Goal: Transaction & Acquisition: Book appointment/travel/reservation

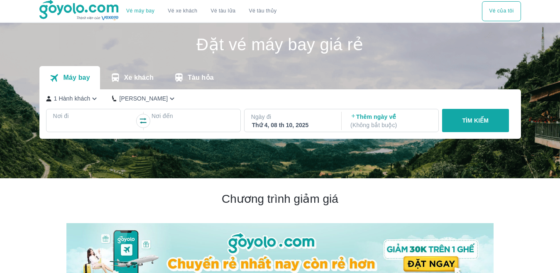
click at [102, 124] on div at bounding box center [94, 126] width 81 height 10
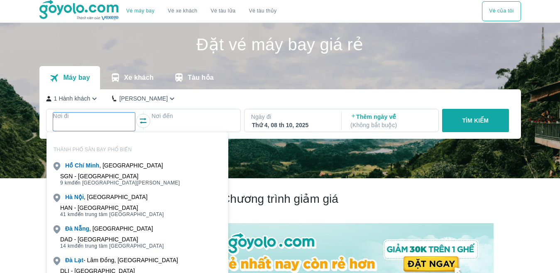
scroll to position [48, 0]
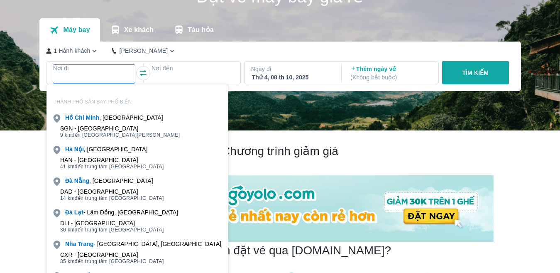
click at [78, 199] on span "14 km đến trung tâm [GEOGRAPHIC_DATA]" at bounding box center [112, 198] width 104 height 7
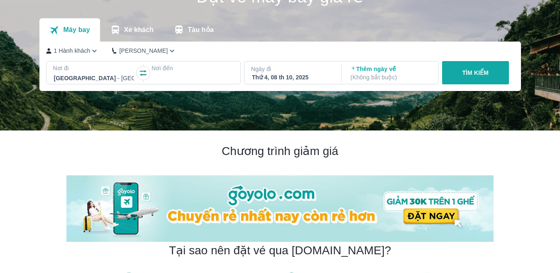
click at [210, 71] on p "Nơi đến" at bounding box center [193, 68] width 82 height 8
click at [284, 73] on p "Ngày đi" at bounding box center [292, 69] width 82 height 8
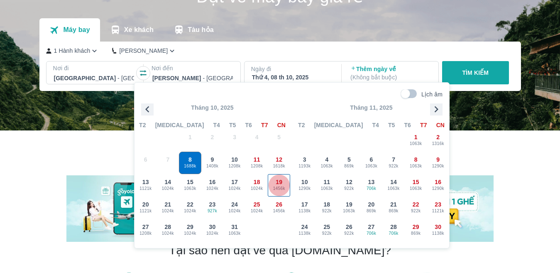
click at [278, 179] on span "19" at bounding box center [279, 182] width 7 height 8
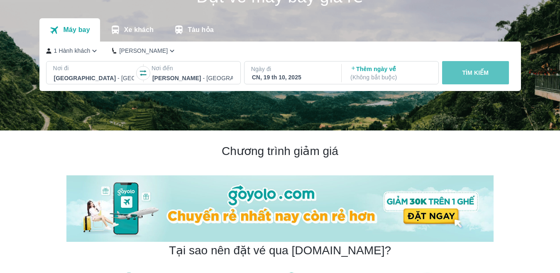
click at [507, 76] on button "TÌM KIẾM" at bounding box center [475, 72] width 67 height 23
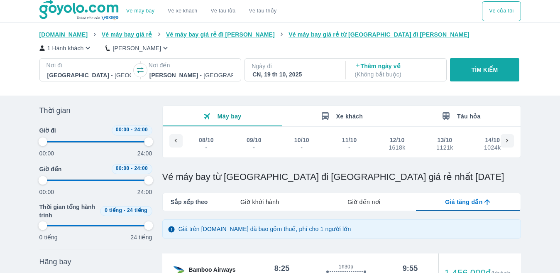
type input "97.9166666666667"
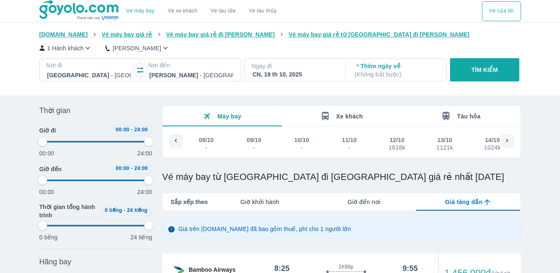
type input "97.9166666666667"
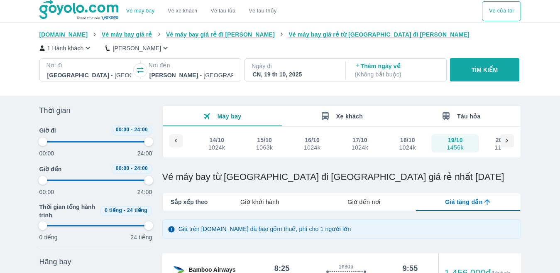
type input "97.9166666666667"
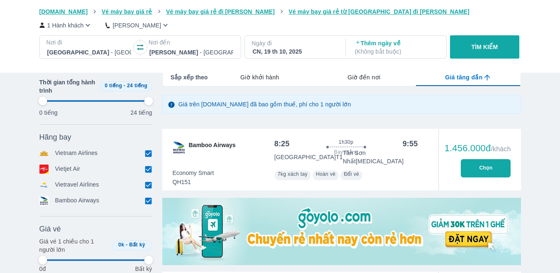
type input "97.9166666666667"
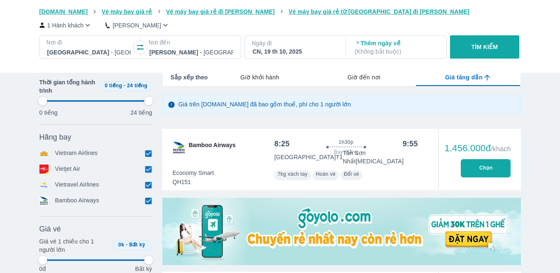
type input "97.9166666666667"
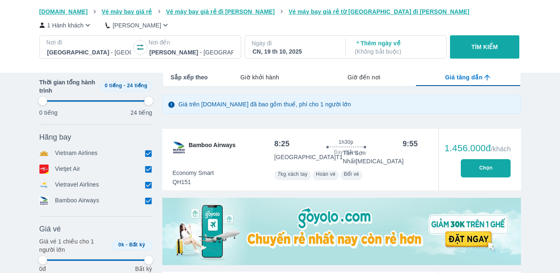
type input "97.9166666666667"
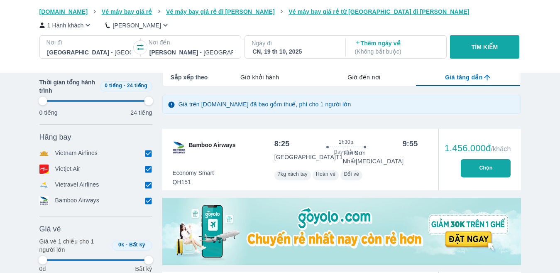
type input "97.9166666666667"
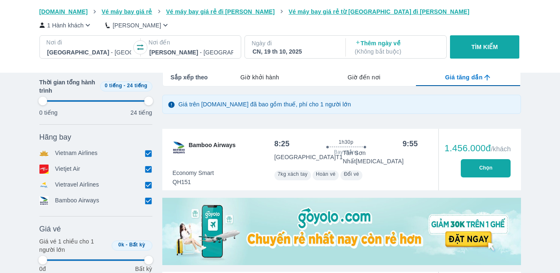
type input "97.9166666666667"
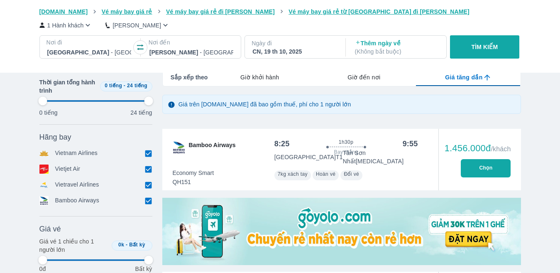
type input "97.9166666666667"
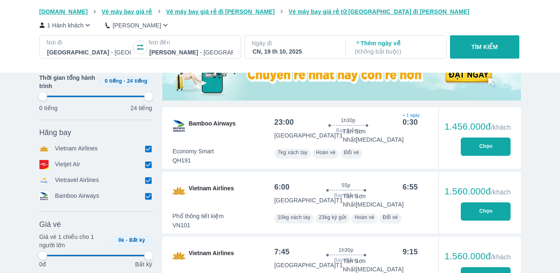
scroll to position [291, 0]
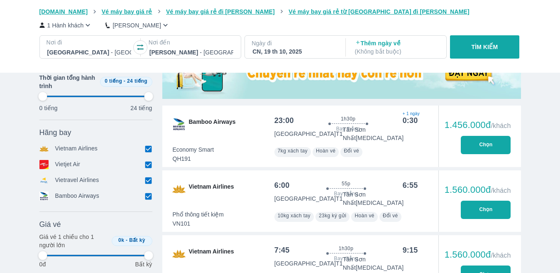
type input "97.9166666666667"
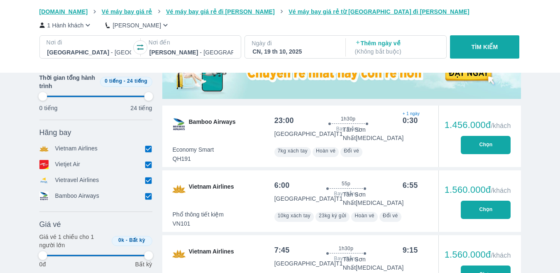
type input "97.9166666666667"
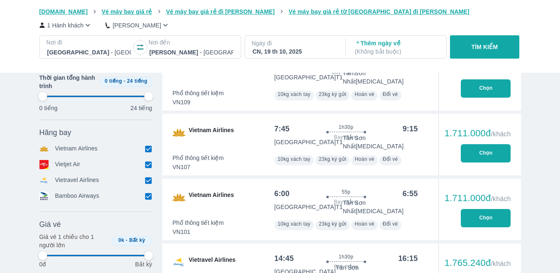
type input "97.9166666666667"
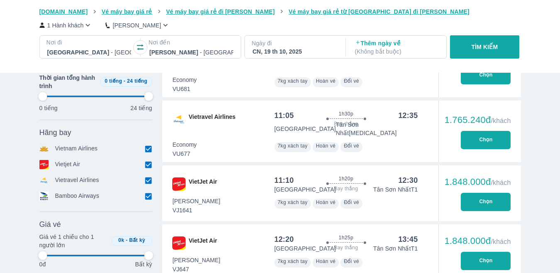
type input "97.9166666666667"
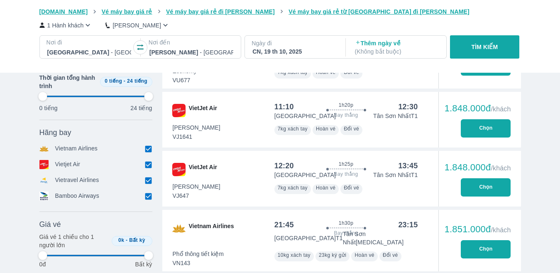
type input "97.9166666666667"
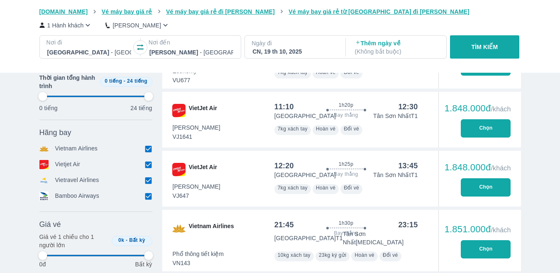
type input "97.9166666666667"
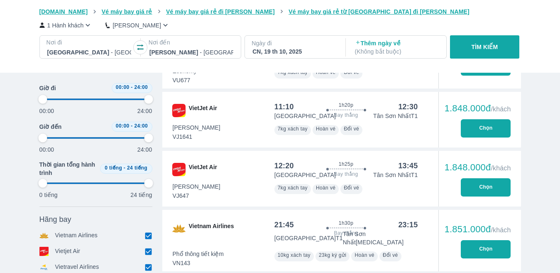
type input "97.9166666666667"
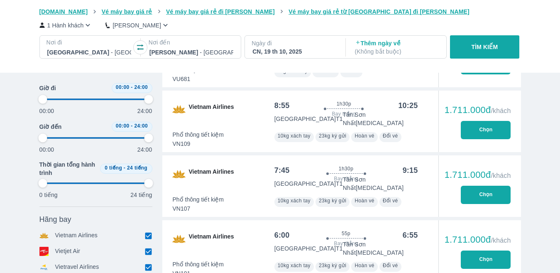
type input "97.9166666666667"
click at [261, 46] on p "Ngày đi" at bounding box center [295, 43] width 86 height 8
type input "97.9166666666667"
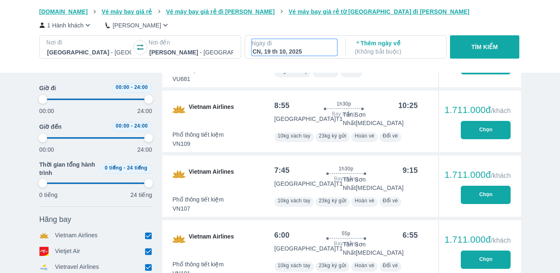
type input "97.9166666666667"
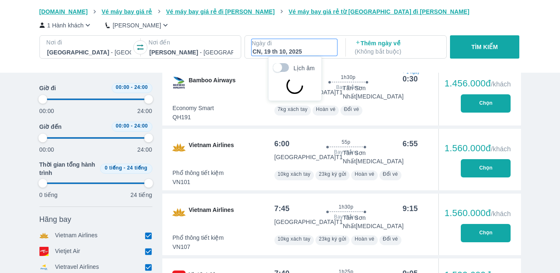
type input "97.9166666666667"
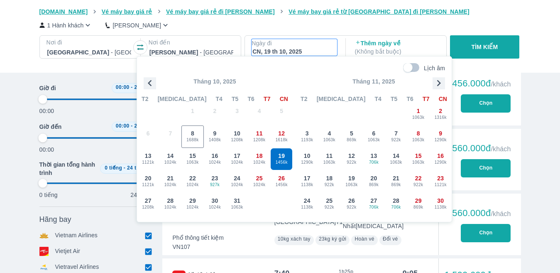
type input "97.9166666666667"
click at [144, 181] on span "1121k" at bounding box center [148, 184] width 22 height 7
type input "97.9166666666667"
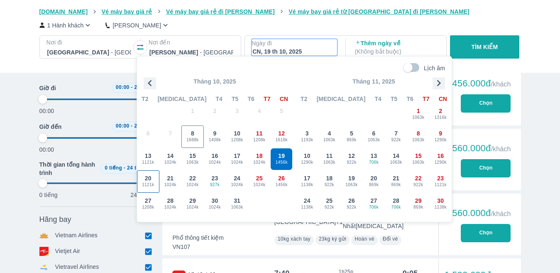
type input "97.9166666666667"
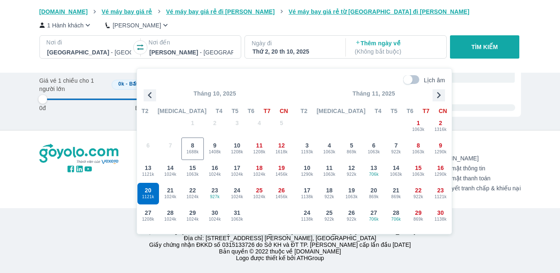
type input "97.9166666666667"
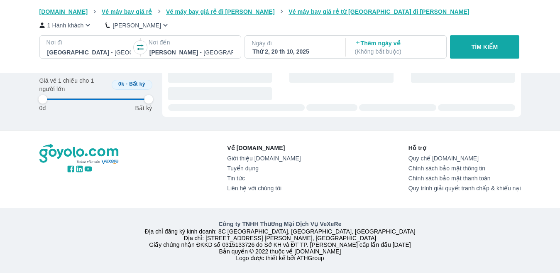
type input "97.9166666666667"
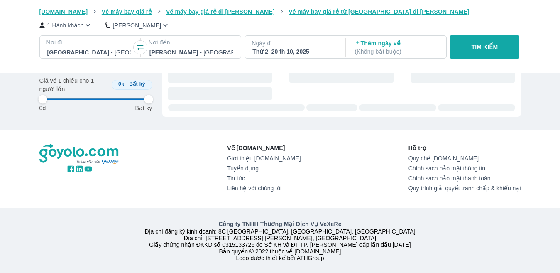
type input "97.9166666666667"
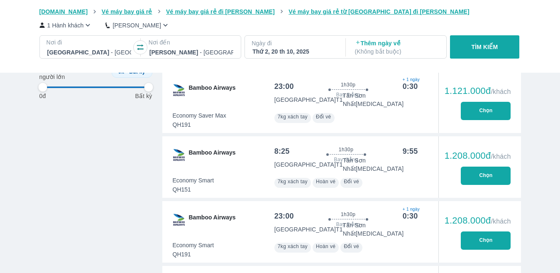
type input "97.9166666666667"
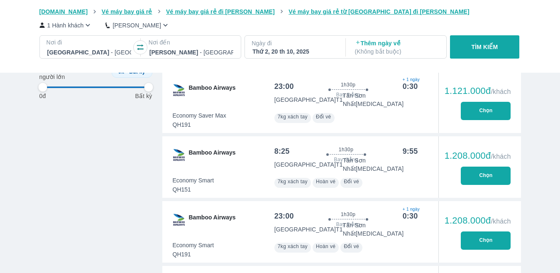
type input "97.9166666666667"
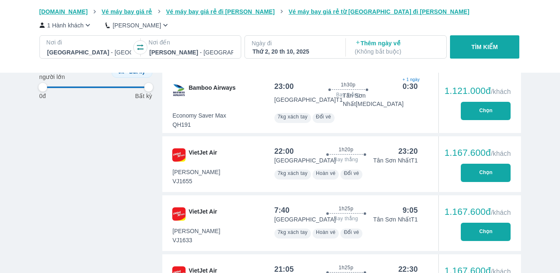
type input "97.9166666666667"
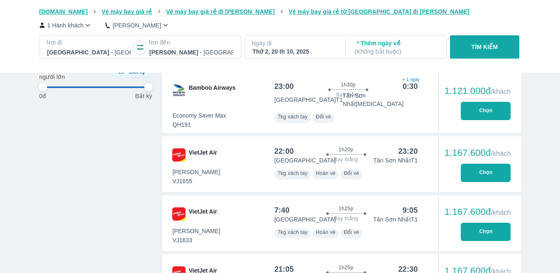
type input "97.9166666666667"
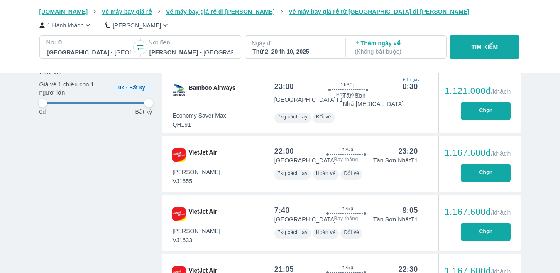
type input "97.9166666666667"
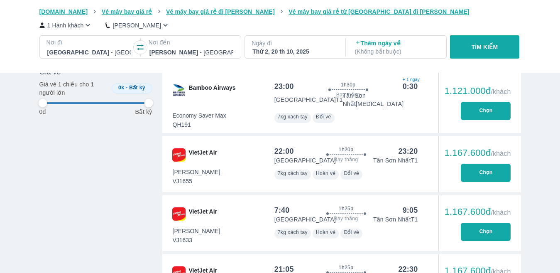
type input "97.9166666666667"
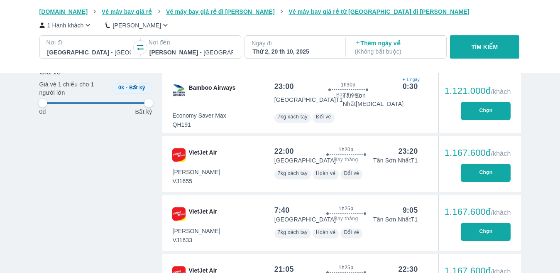
type input "97.9166666666667"
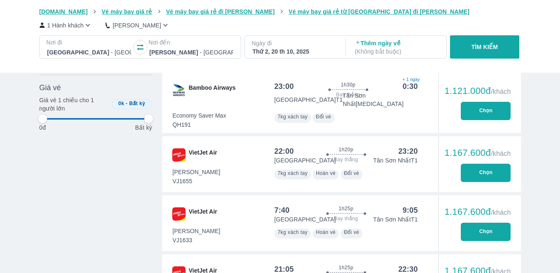
scroll to position [200, 0]
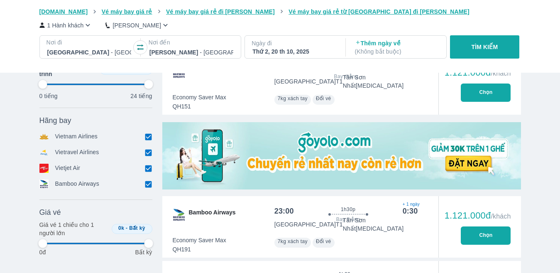
type input "97.9166666666667"
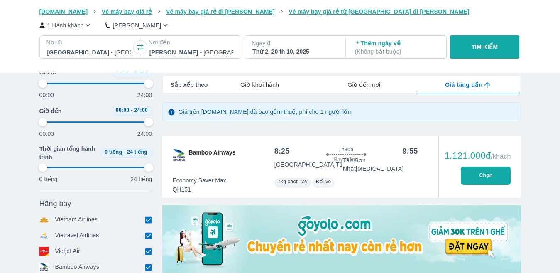
type input "97.9166666666667"
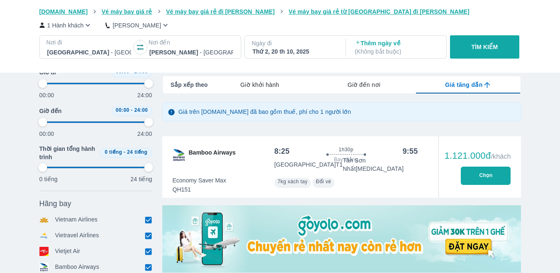
type input "97.9166666666667"
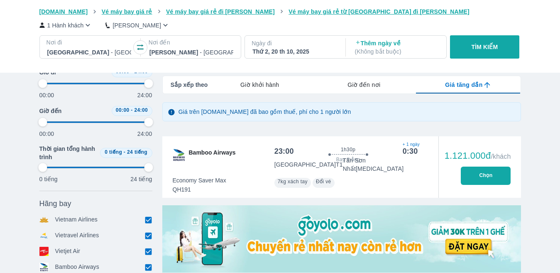
type input "97.9166666666667"
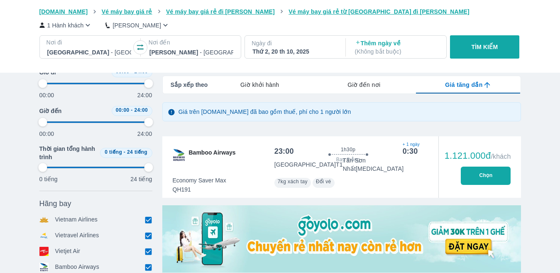
type input "97.9166666666667"
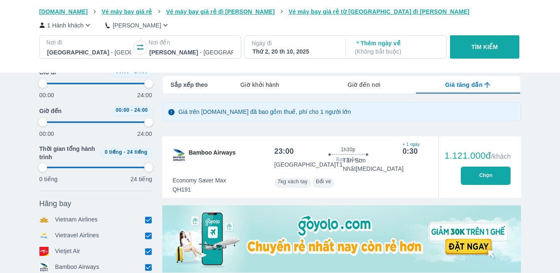
type input "97.9166666666667"
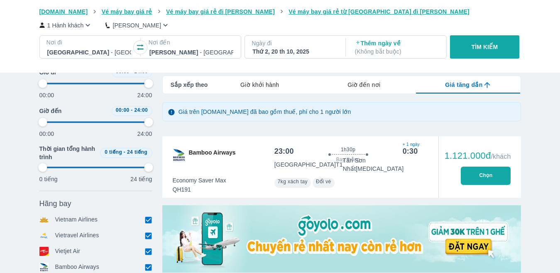
type input "97.9166666666667"
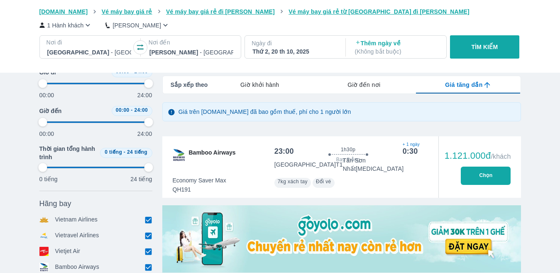
type input "97.9166666666667"
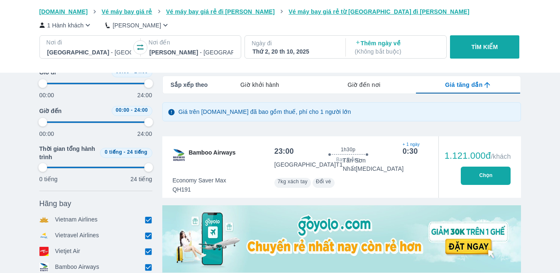
type input "97.9166666666667"
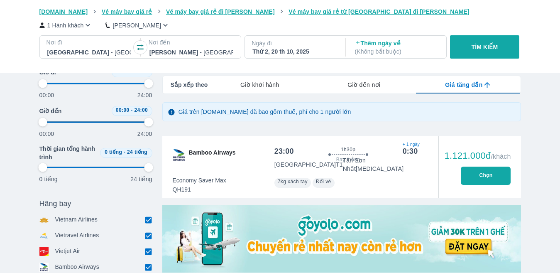
type input "97.9166666666667"
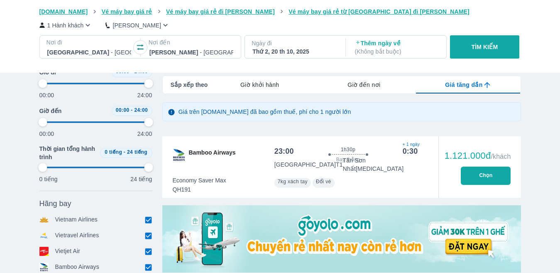
type input "97.9166666666667"
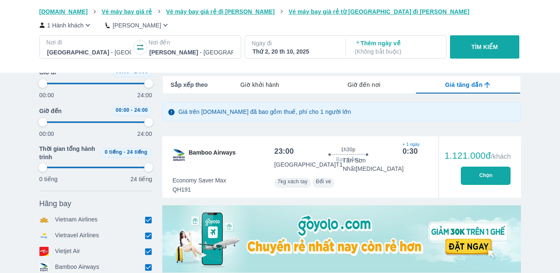
type input "97.9166666666667"
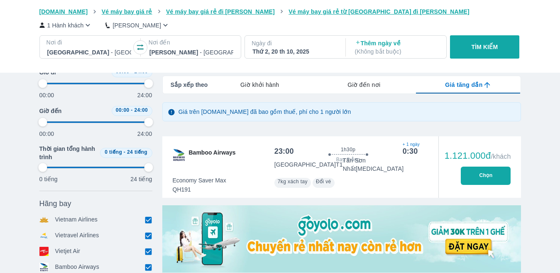
type input "97.9166666666667"
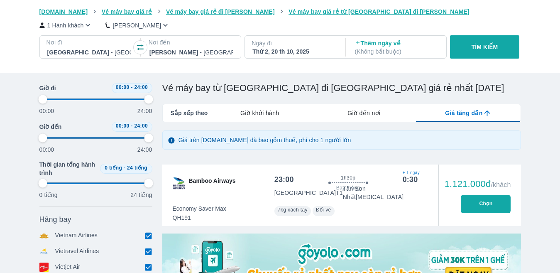
scroll to position [76, 0]
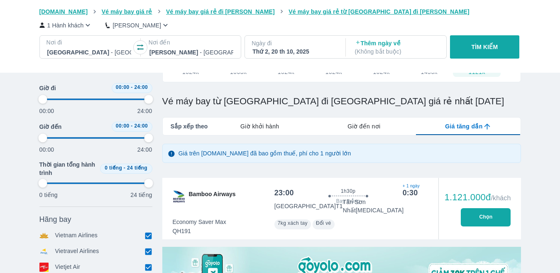
type input "97.9166666666667"
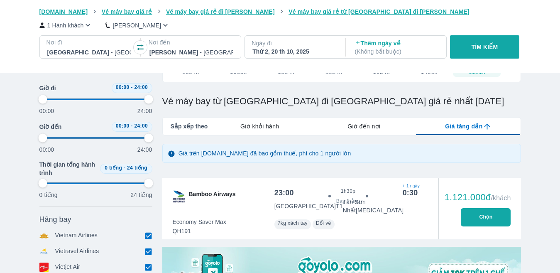
type input "97.9166666666667"
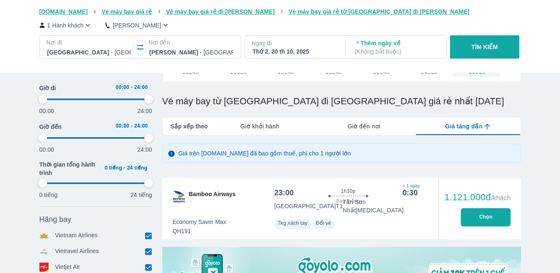
type input "97.9166666666667"
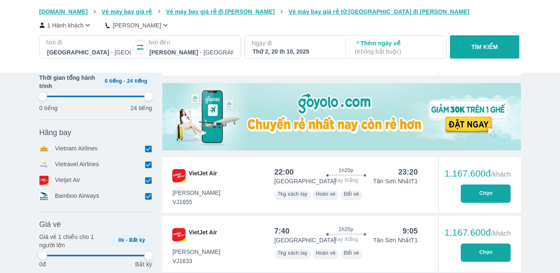
scroll to position [242, 0]
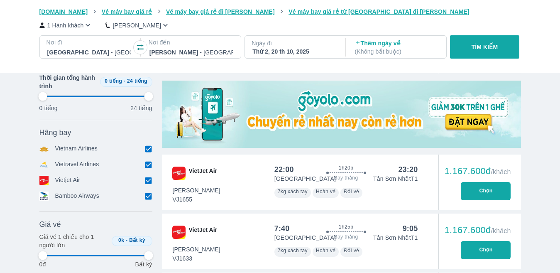
type input "97.9166666666667"
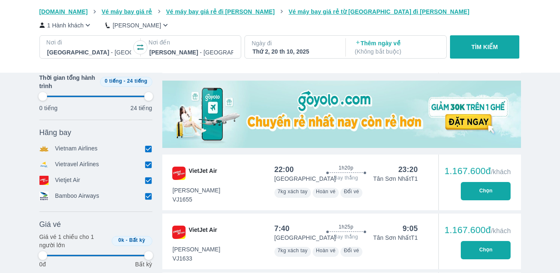
type input "97.9166666666667"
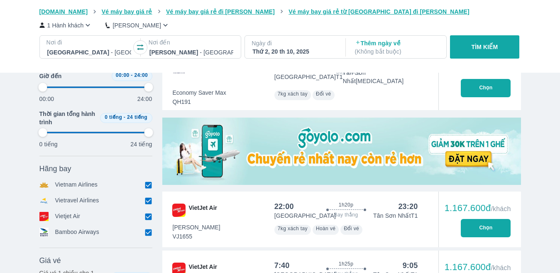
scroll to position [159, 0]
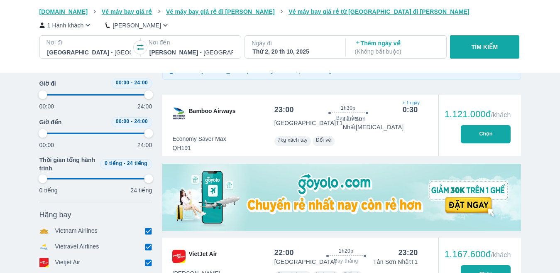
click at [311, 55] on div "Thứ 2, 20 th 10, 2025" at bounding box center [294, 51] width 84 height 8
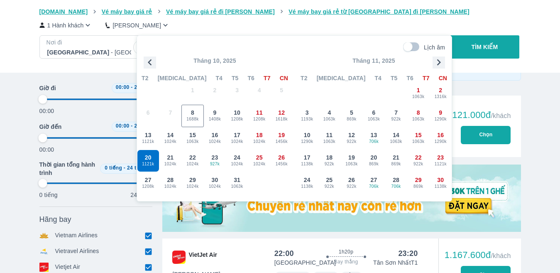
scroll to position [48, 0]
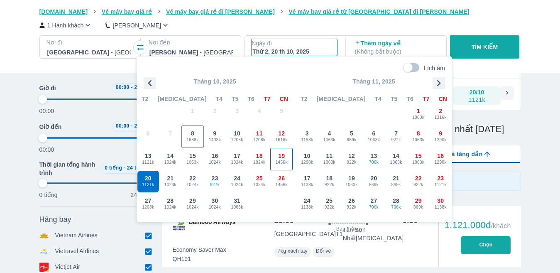
click at [282, 163] on span "1456k" at bounding box center [282, 162] width 22 height 7
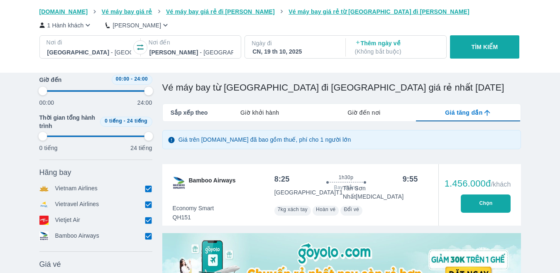
scroll to position [255, 0]
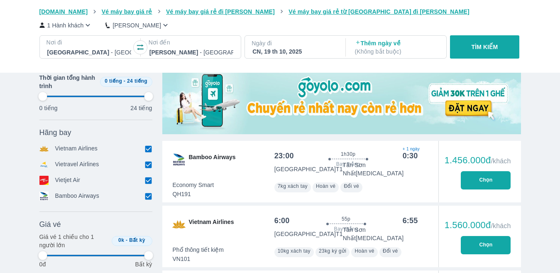
click at [283, 47] on p "Ngày đi" at bounding box center [295, 43] width 86 height 8
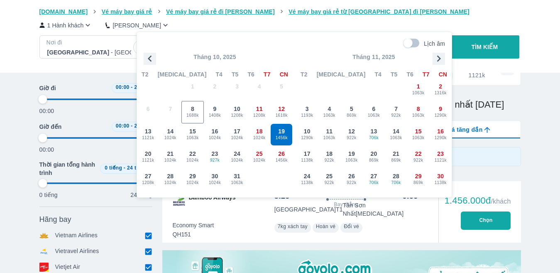
scroll to position [48, 0]
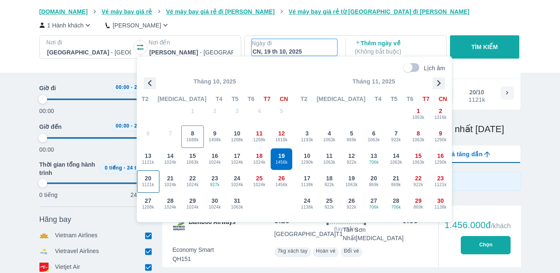
click at [151, 178] on span "20" at bounding box center [148, 178] width 7 height 8
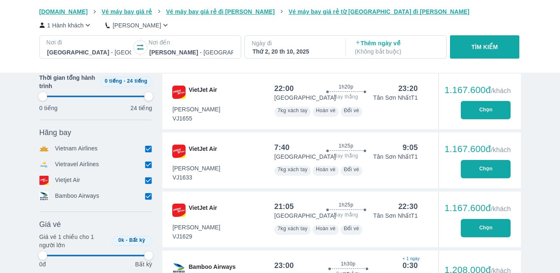
scroll to position [415, 0]
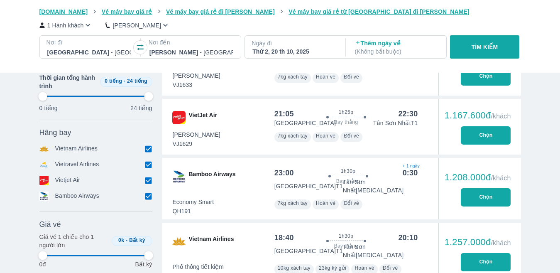
click at [292, 48] on div "Thứ 2, 20 th 10, 2025" at bounding box center [294, 51] width 84 height 8
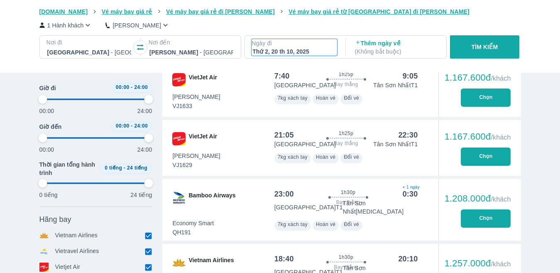
scroll to position [48, 0]
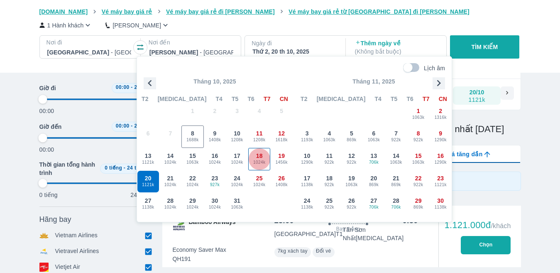
click at [262, 167] on div "18 1024k" at bounding box center [260, 159] width 22 height 22
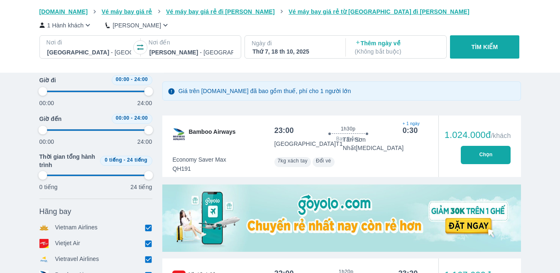
scroll to position [131, 0]
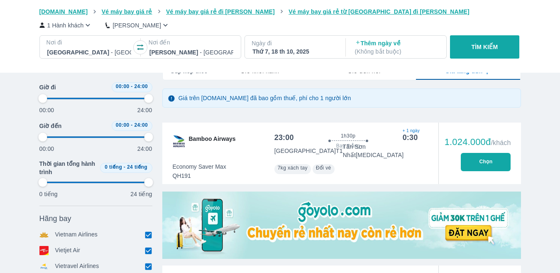
click at [281, 44] on p "Ngày đi" at bounding box center [295, 43] width 86 height 8
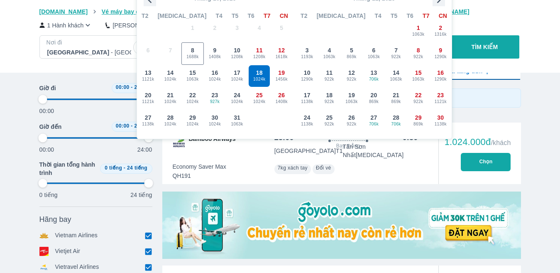
scroll to position [48, 0]
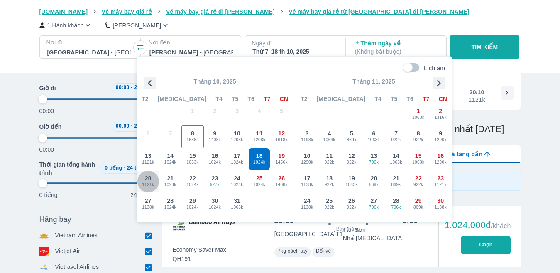
click at [149, 183] on span "1121k" at bounding box center [148, 184] width 22 height 7
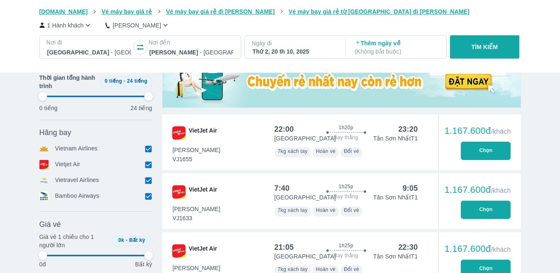
scroll to position [338, 0]
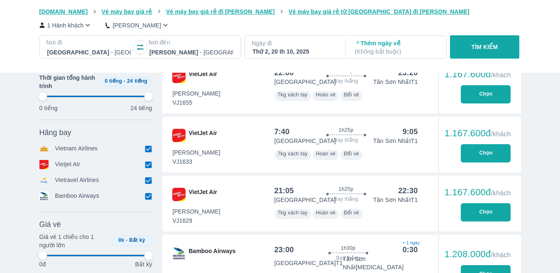
click at [282, 55] on div "Thứ 2, 20 th 10, 2025" at bounding box center [294, 51] width 84 height 8
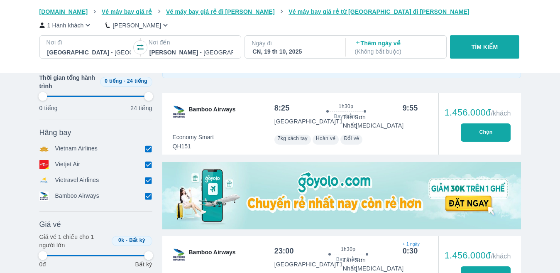
scroll to position [297, 0]
